Goal: Find specific page/section: Find specific page/section

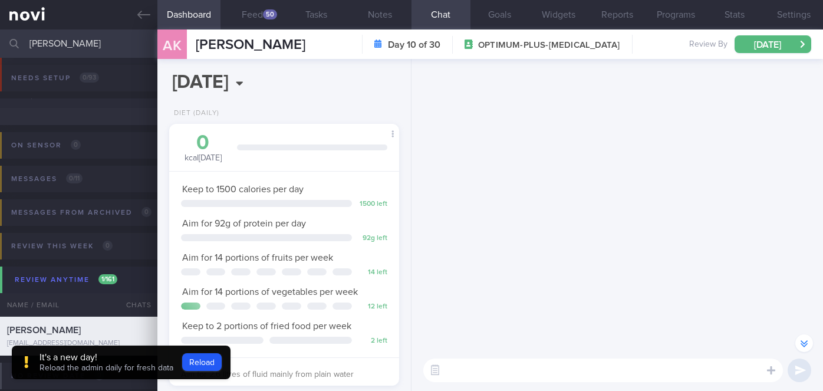
select select "8"
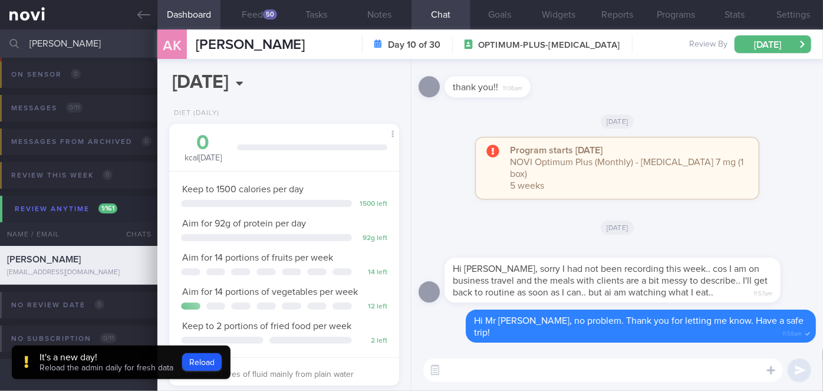
click at [90, 44] on input "[PERSON_NAME]" at bounding box center [411, 43] width 823 height 28
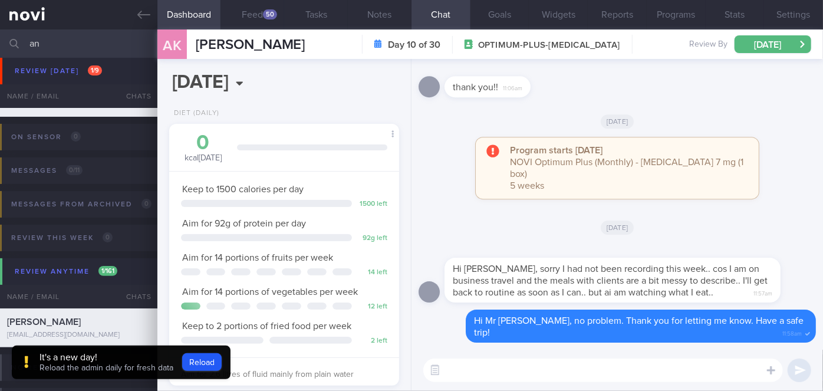
type input "a"
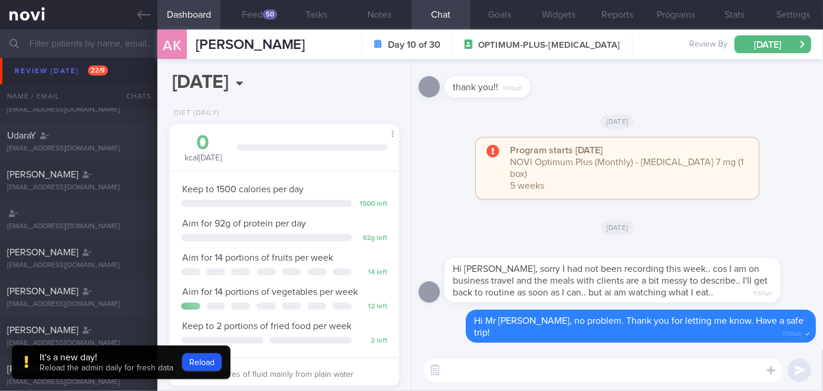
scroll to position [94, 0]
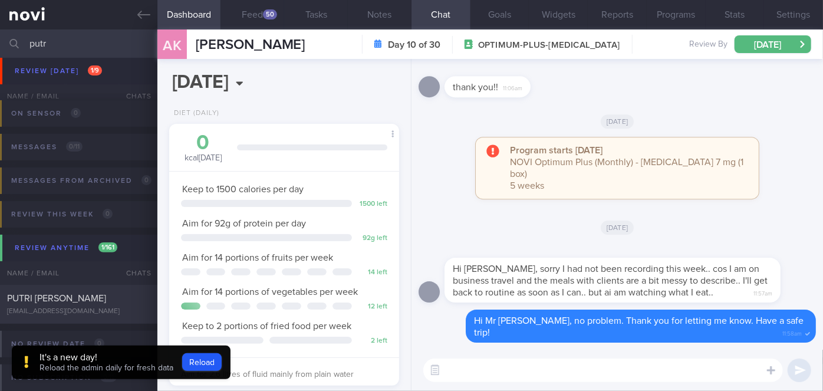
scroll to position [88, 0]
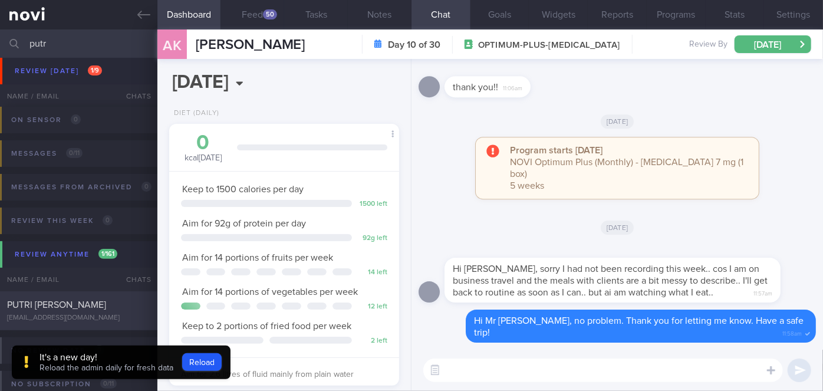
type input "putr"
click at [114, 311] on div "PUTRI [PERSON_NAME]" at bounding box center [77, 305] width 140 height 12
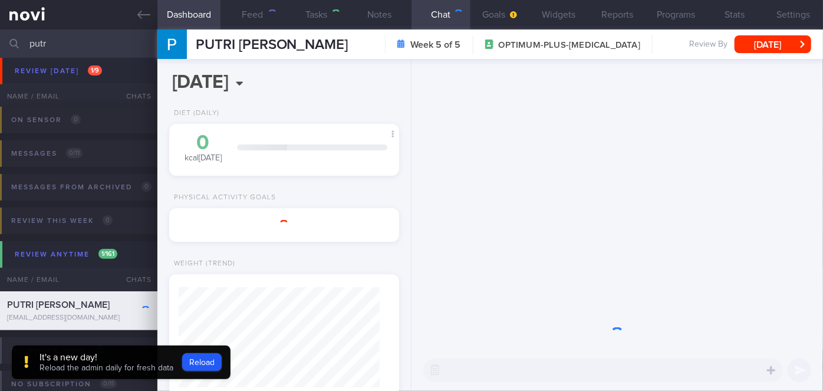
type input "[DATE]"
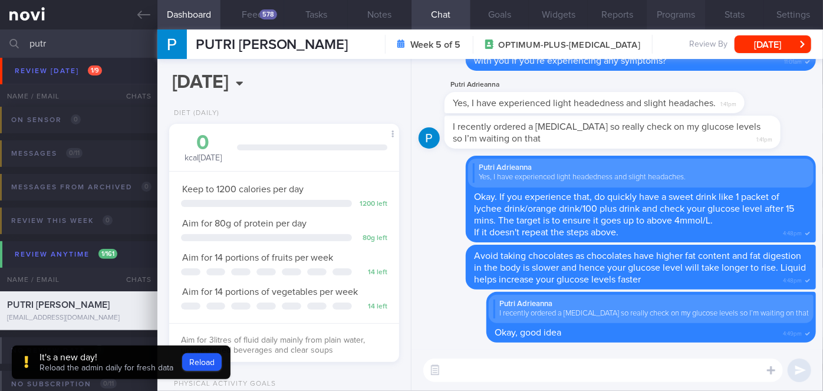
click at [679, 22] on button "Programs" at bounding box center [676, 14] width 59 height 29
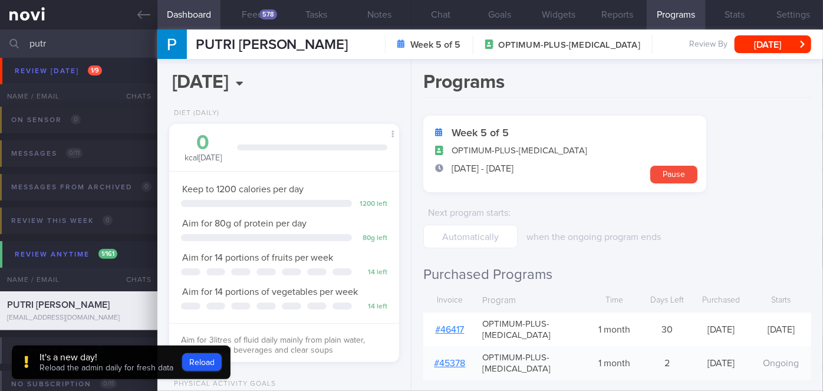
scroll to position [107, 0]
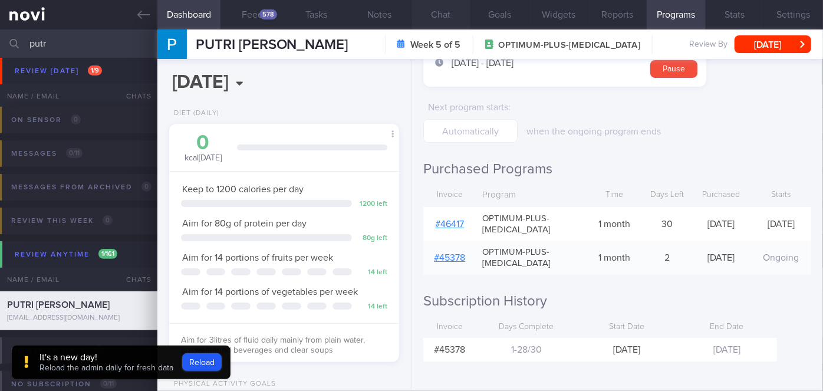
click at [461, 18] on button "Chat" at bounding box center [441, 14] width 59 height 29
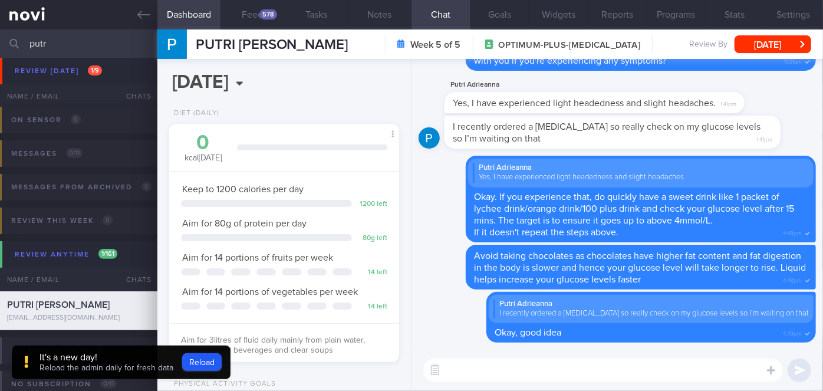
click at [129, 40] on input "putr" at bounding box center [411, 43] width 823 height 28
type input "p"
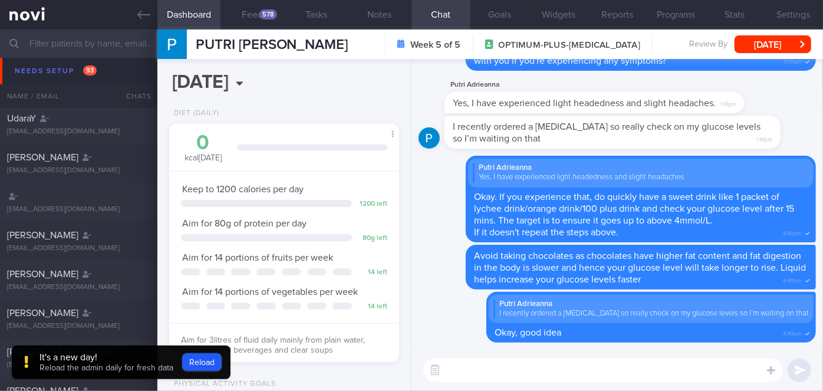
scroll to position [190, 0]
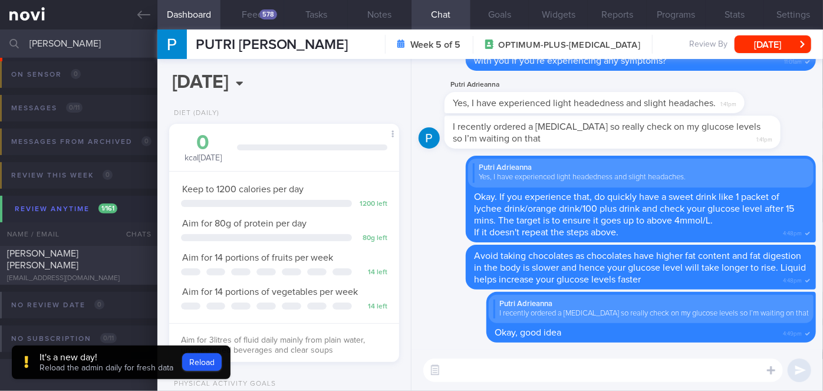
scroll to position [133, 0]
click at [119, 274] on div "[EMAIL_ADDRESS][DOMAIN_NAME]" at bounding box center [78, 278] width 143 height 9
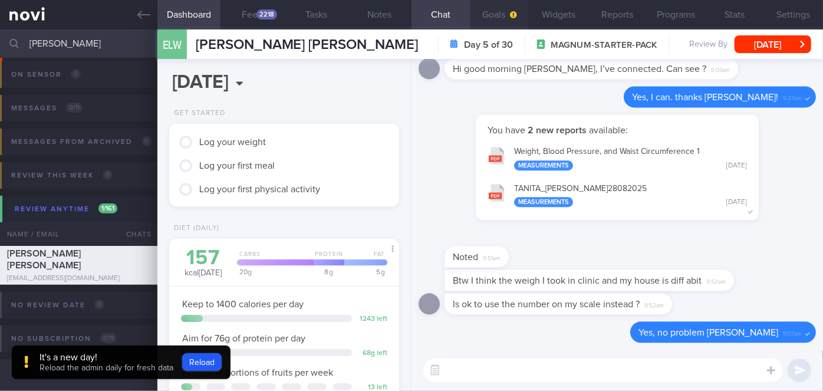
scroll to position [103, 206]
click at [37, 38] on input "[PERSON_NAME]" at bounding box center [411, 43] width 823 height 28
type input "e"
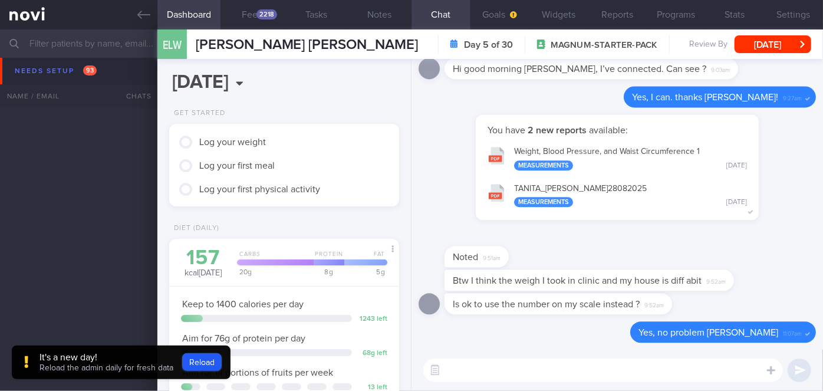
scroll to position [2376, 0]
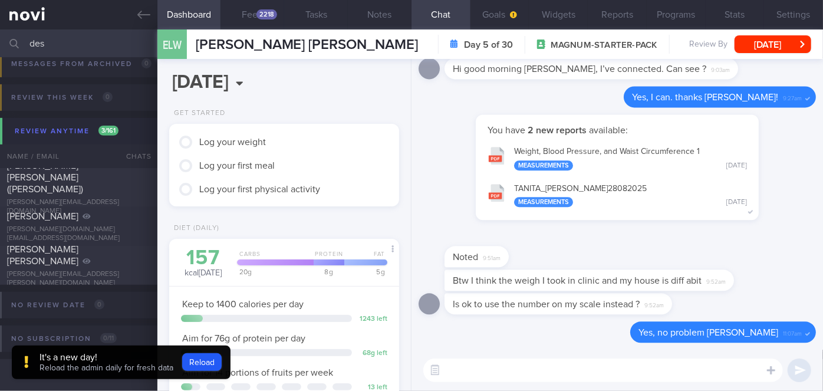
scroll to position [8, 0]
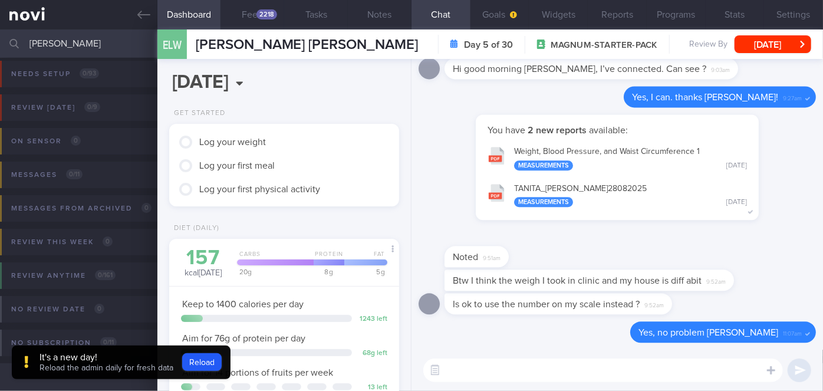
scroll to position [8, 0]
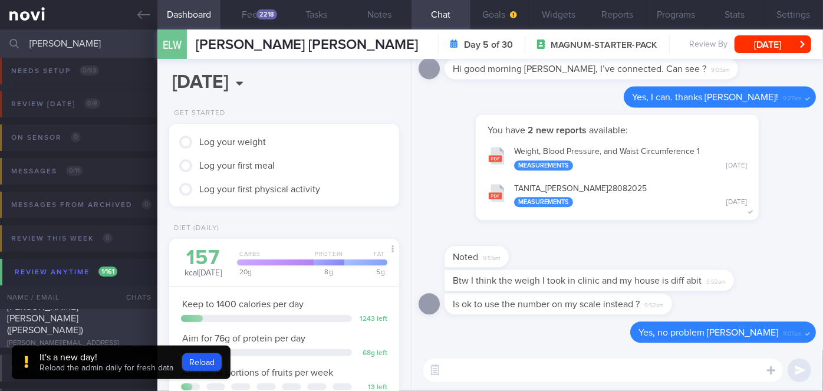
type input "[PERSON_NAME]"
click at [114, 332] on div "[PERSON_NAME] [PERSON_NAME] ([PERSON_NAME])" at bounding box center [77, 318] width 140 height 35
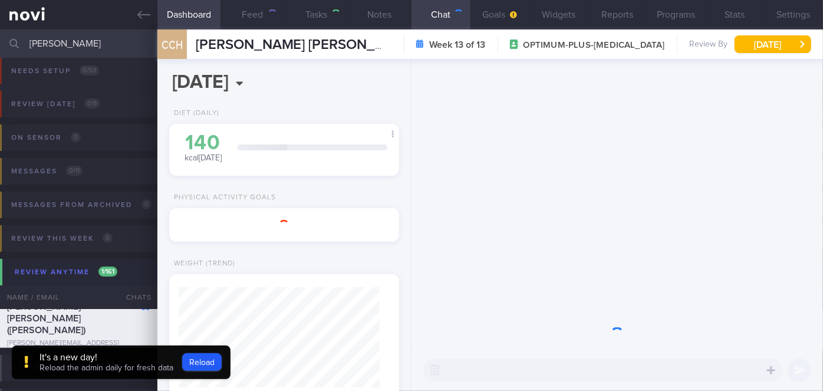
type input "Nil"
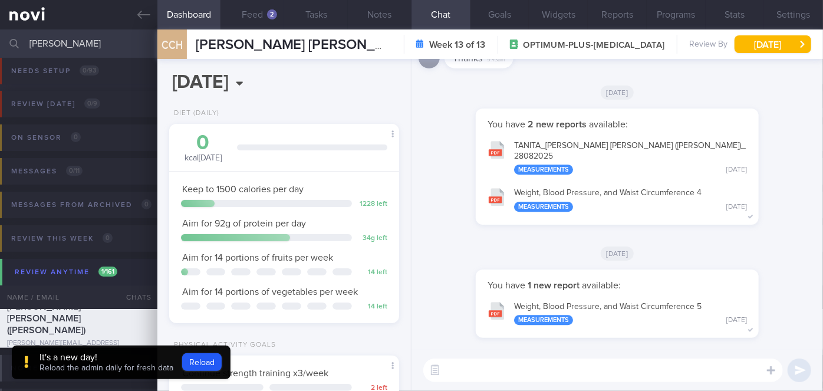
drag, startPoint x: 24, startPoint y: 43, endPoint x: 6, endPoint y: 42, distance: 17.7
click at [6, 42] on div "[PERSON_NAME] Assigned patients Assigned patients All active patients Archived …" at bounding box center [411, 43] width 823 height 28
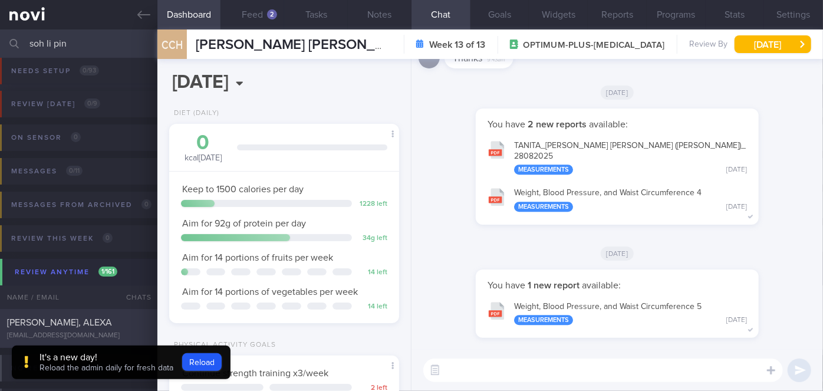
type input "soh li pin"
click at [117, 315] on div "[PERSON_NAME], ALEXA [EMAIL_ADDRESS][DOMAIN_NAME] [DATE] [DATE] OPTIMUM-PLUS-[M…" at bounding box center [411, 328] width 823 height 39
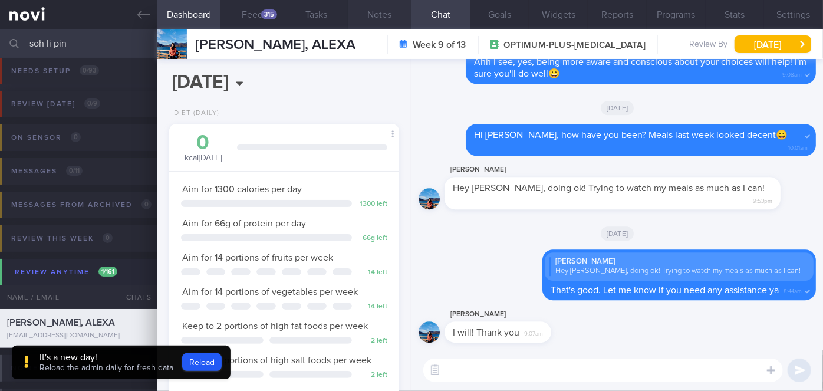
scroll to position [117, 201]
drag, startPoint x: 90, startPoint y: 34, endPoint x: 47, endPoint y: 33, distance: 43.1
click at [47, 33] on input "soh li pin" at bounding box center [411, 43] width 823 height 28
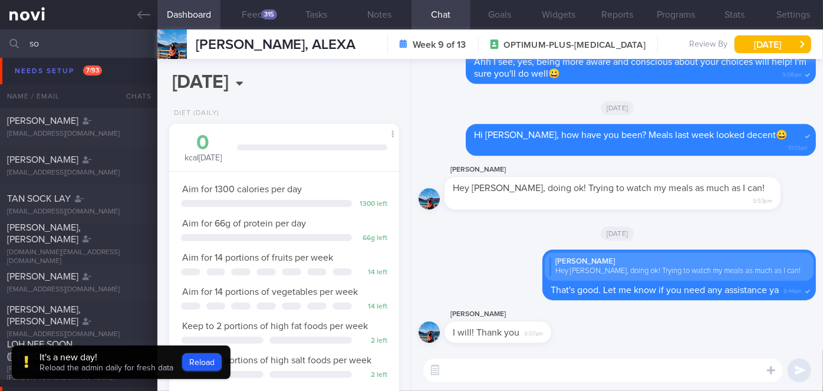
type input "s"
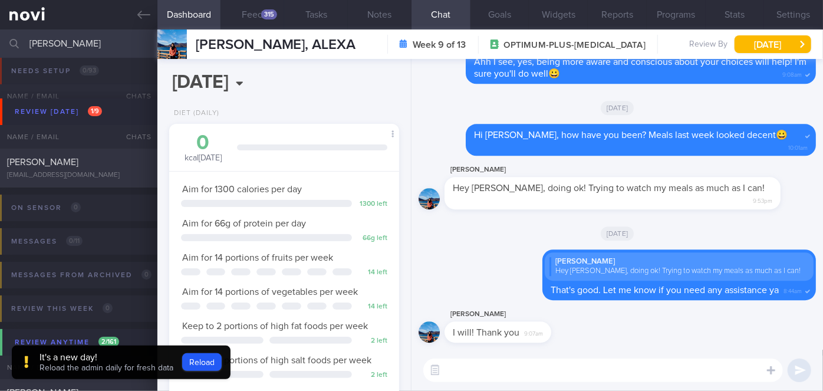
scroll to position [172, 0]
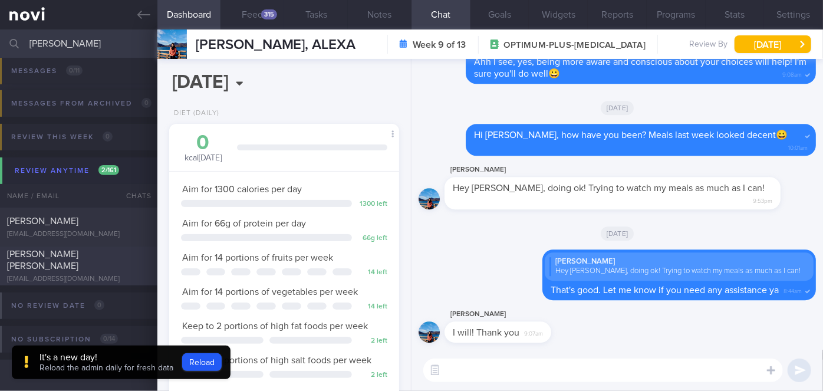
type input "[PERSON_NAME]"
click at [126, 255] on div at bounding box center [137, 251] width 26 height 6
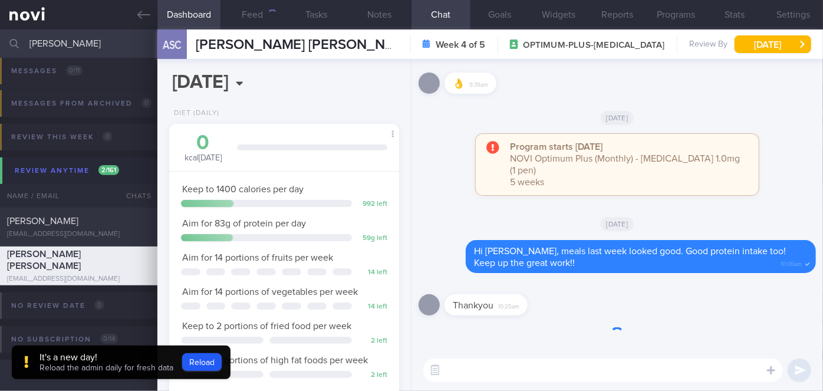
scroll to position [117, 201]
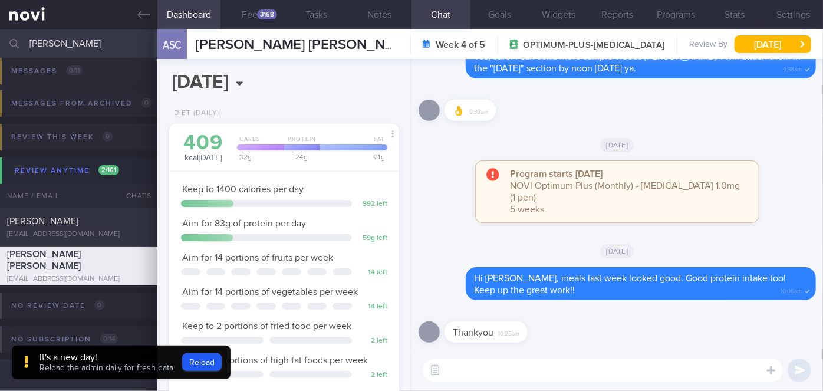
drag, startPoint x: 81, startPoint y: 40, endPoint x: 6, endPoint y: 38, distance: 75.5
click at [6, 38] on div "[PERSON_NAME] Assigned patients Assigned patients All active patients Archived …" at bounding box center [411, 43] width 823 height 28
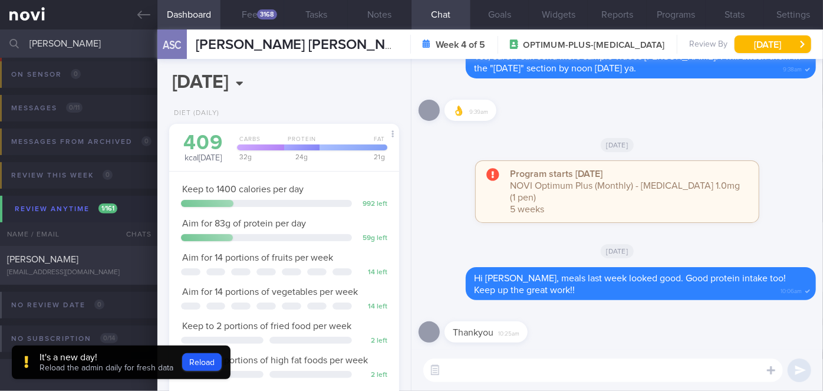
scroll to position [133, 0]
type input "[PERSON_NAME]"
click at [119, 269] on div "[EMAIL_ADDRESS][DOMAIN_NAME]" at bounding box center [78, 272] width 143 height 9
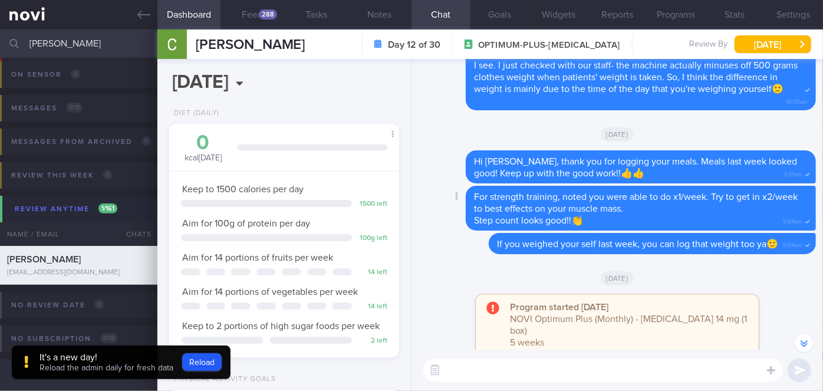
scroll to position [-214, 0]
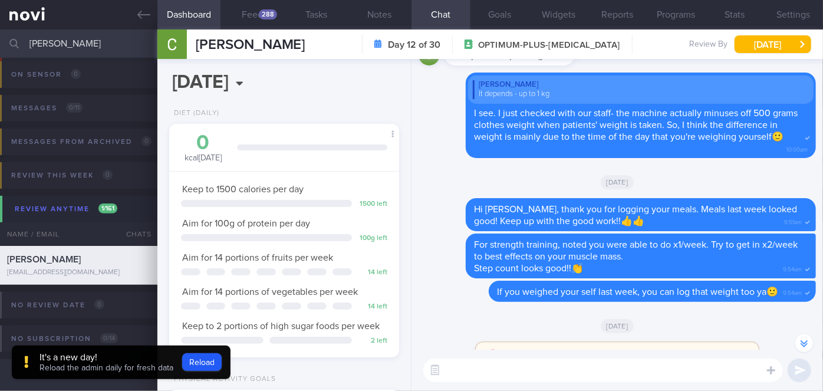
click at [29, 35] on input "[PERSON_NAME]" at bounding box center [411, 43] width 823 height 28
drag, startPoint x: 73, startPoint y: 40, endPoint x: 27, endPoint y: 33, distance: 46.5
click at [27, 33] on div "[PERSON_NAME] Assigned patients Assigned patients All active patients Archived …" at bounding box center [411, 43] width 823 height 28
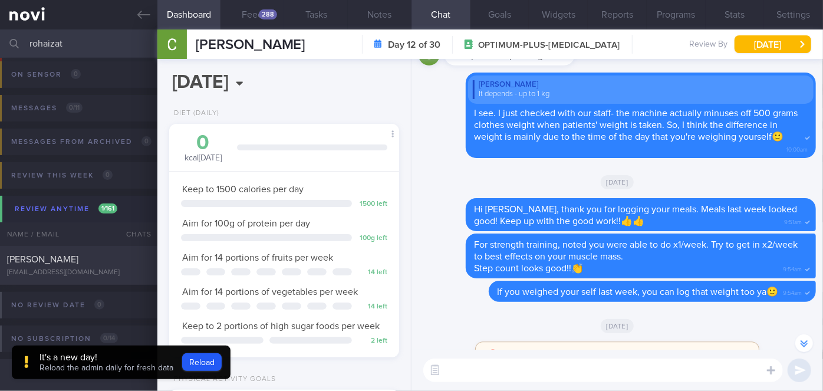
scroll to position [71, 0]
type input "rohaizat"
click at [129, 265] on div "[PERSON_NAME]" at bounding box center [77, 260] width 140 height 12
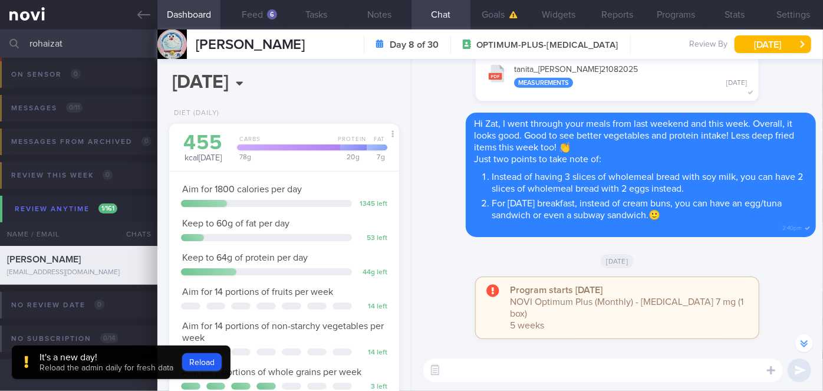
click at [459, 260] on div "[DATE]" at bounding box center [618, 260] width 398 height 33
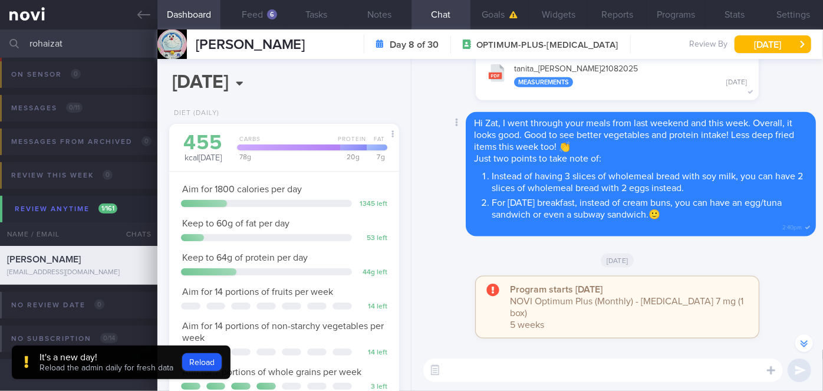
scroll to position [-107, 0]
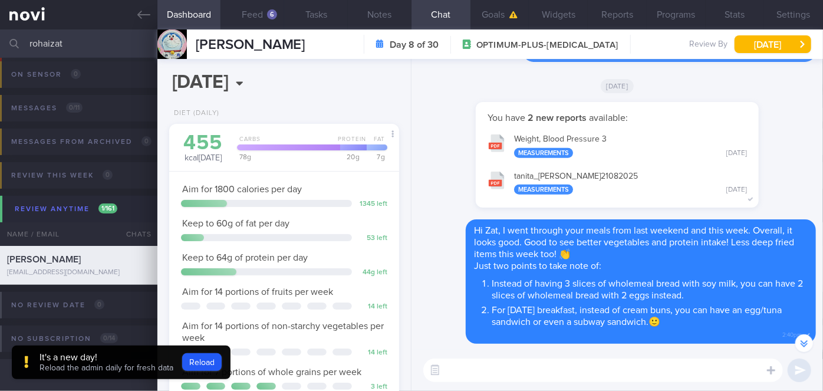
click at [437, 102] on div "[DATE]" at bounding box center [618, 85] width 398 height 33
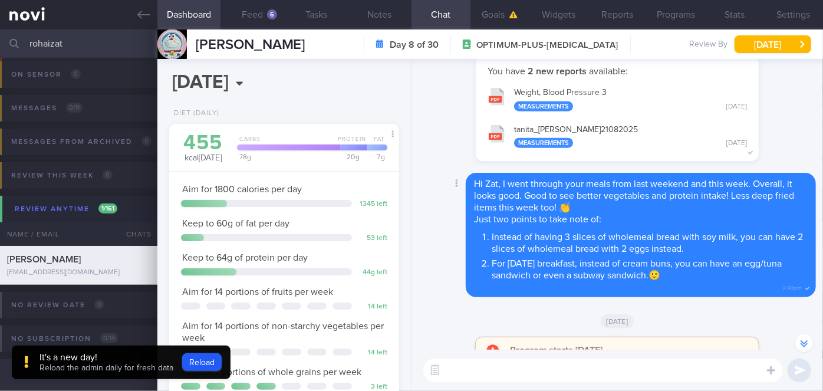
scroll to position [-160, 0]
